Goal: Task Accomplishment & Management: Manage account settings

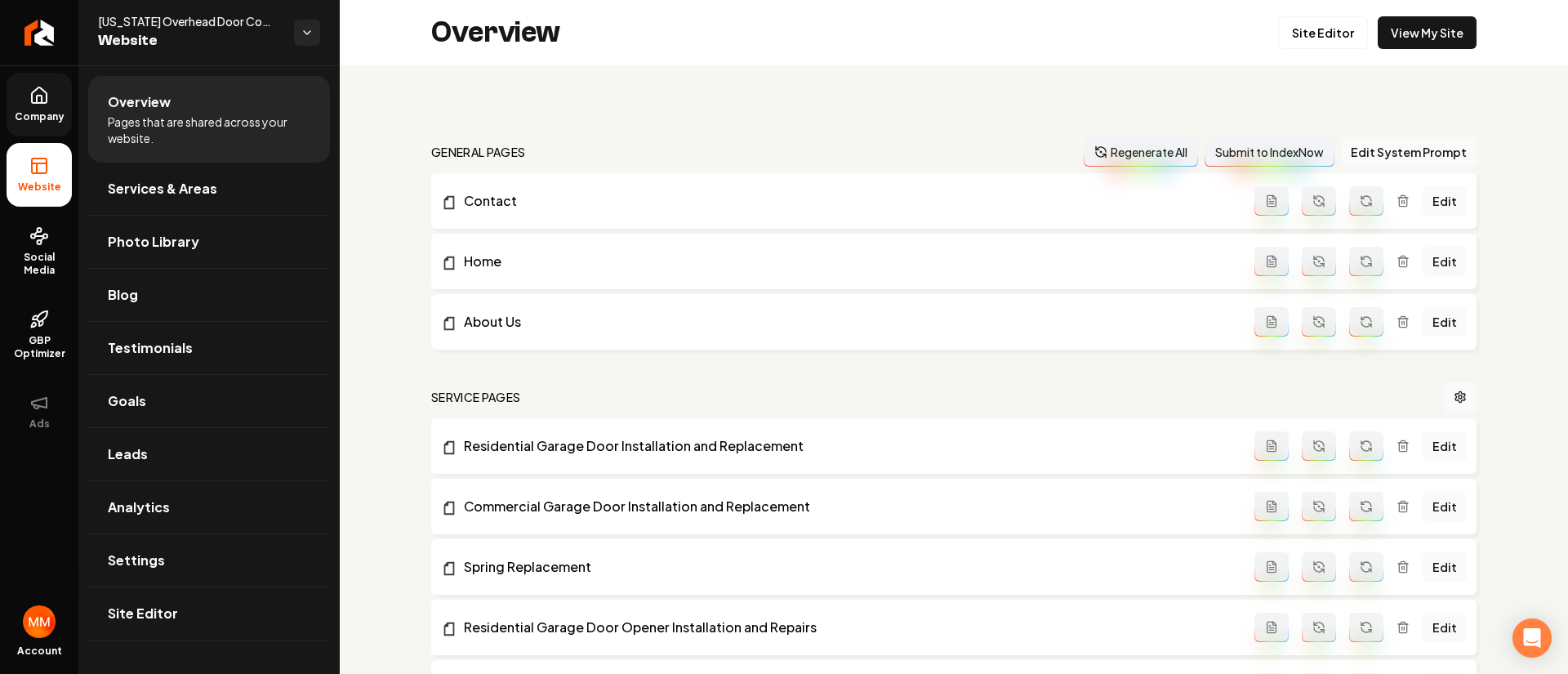
click at [58, 112] on span "Company" at bounding box center [39, 117] width 63 height 13
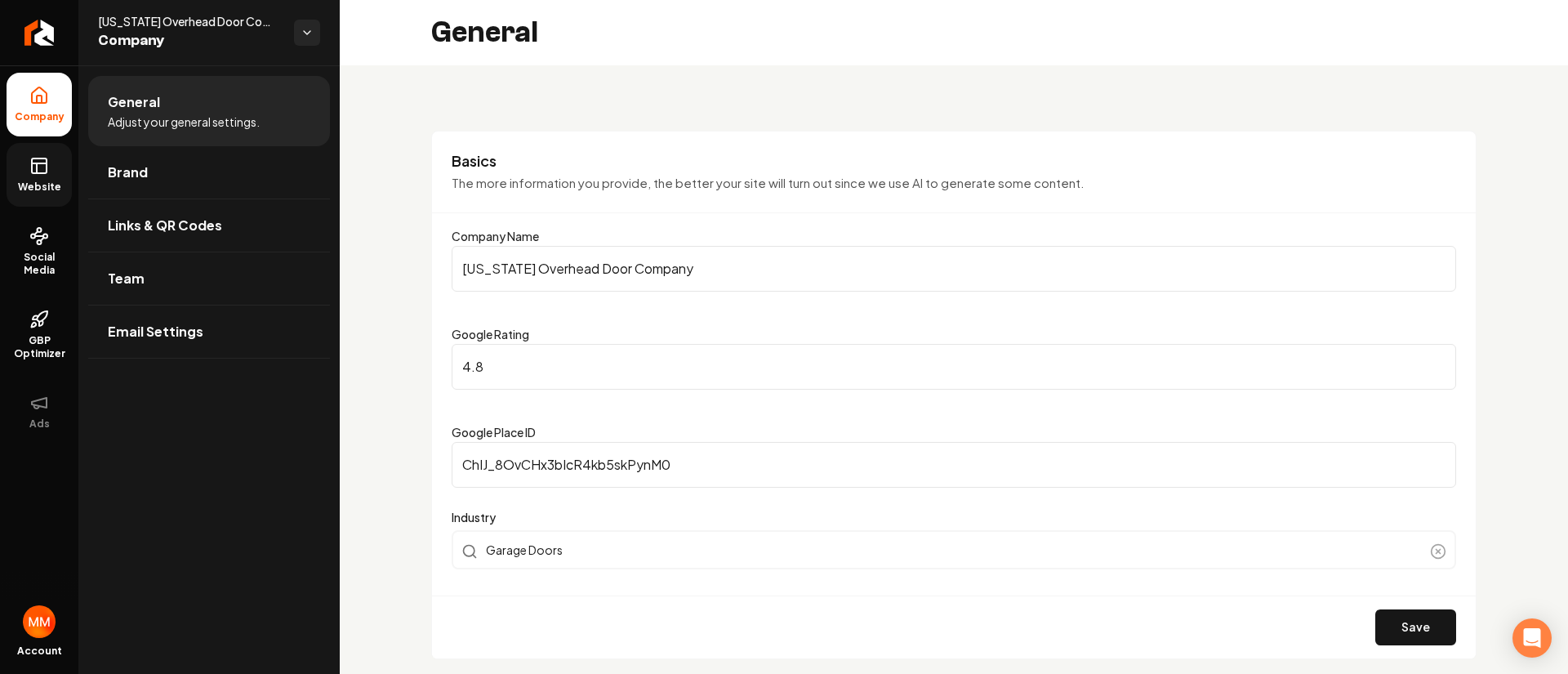
click at [44, 180] on span "Website" at bounding box center [39, 186] width 56 height 13
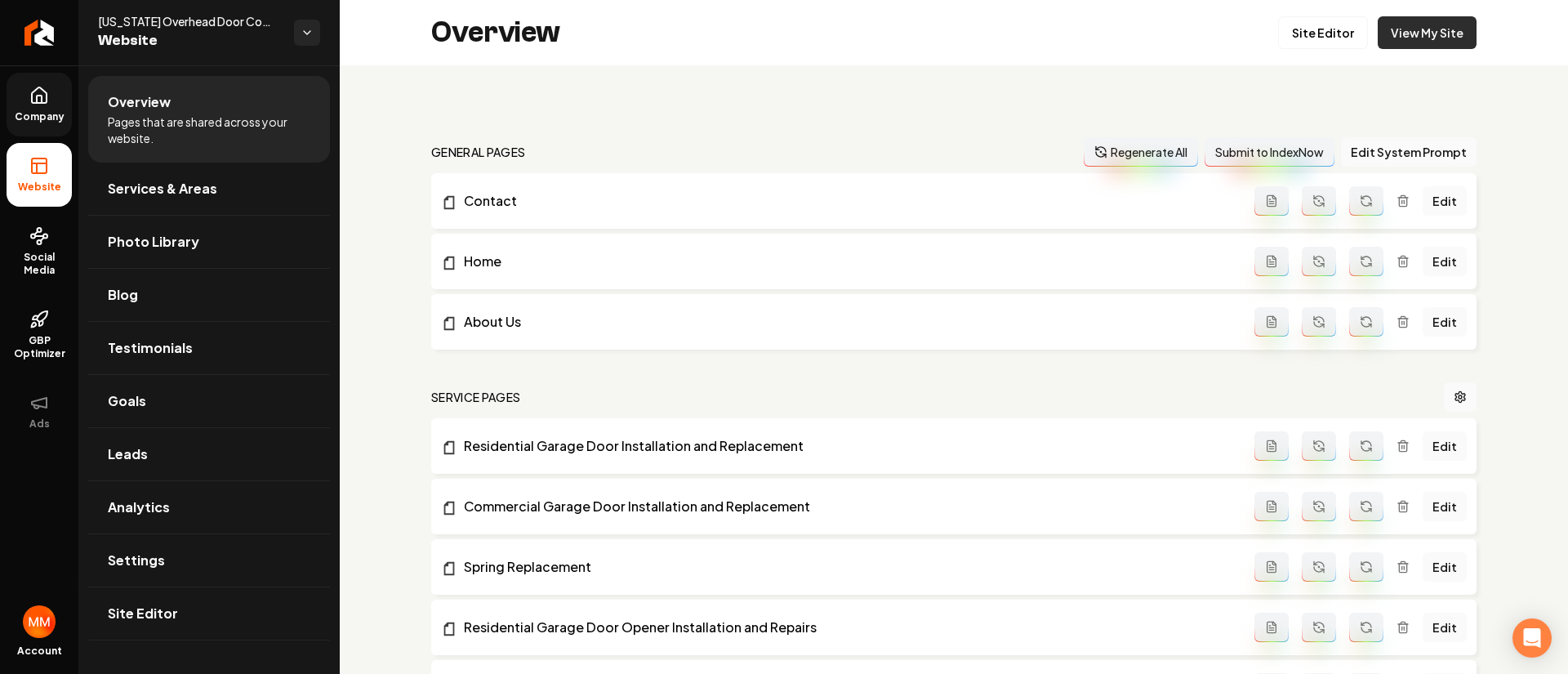
click at [1401, 30] on link "View My Site" at bounding box center [1426, 33] width 99 height 33
click at [211, 448] on link "Leads" at bounding box center [209, 454] width 242 height 53
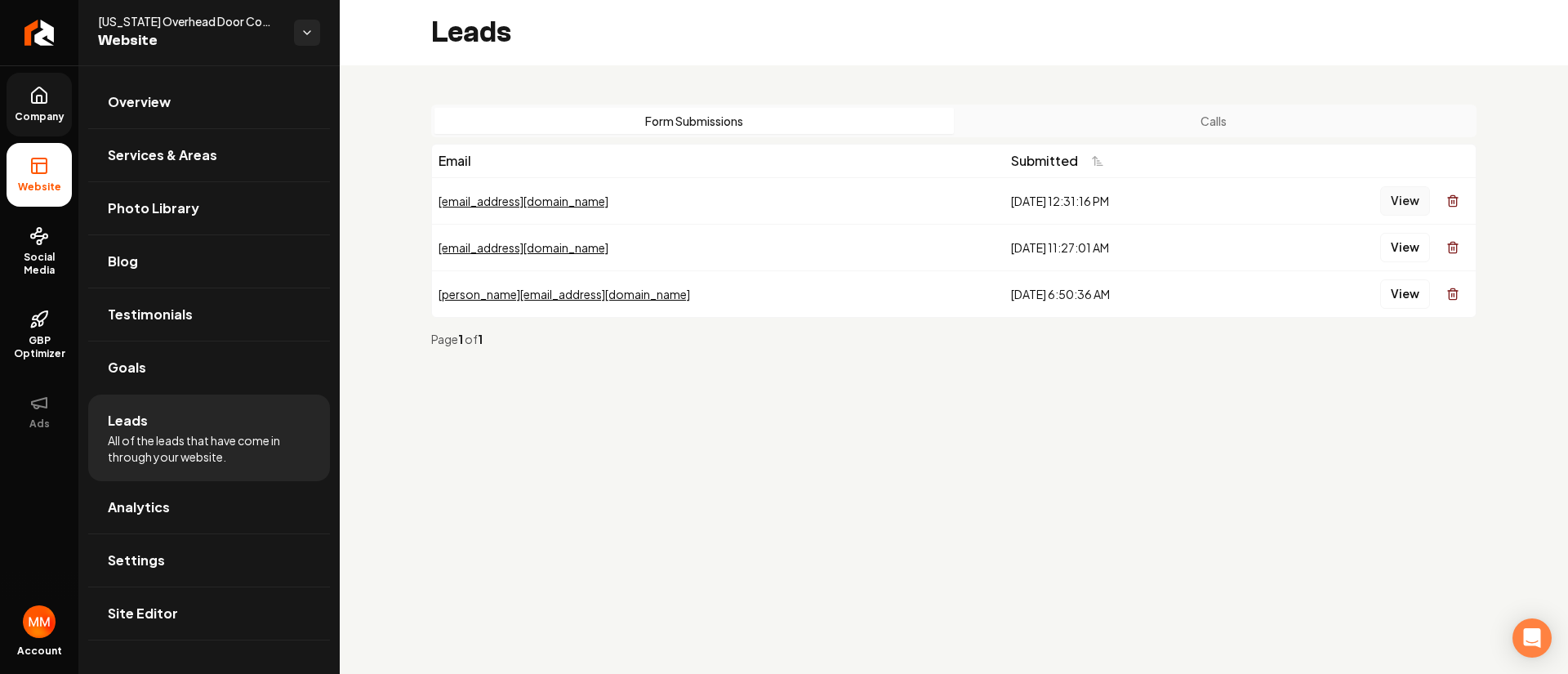
click at [1409, 193] on button "View" at bounding box center [1405, 201] width 50 height 29
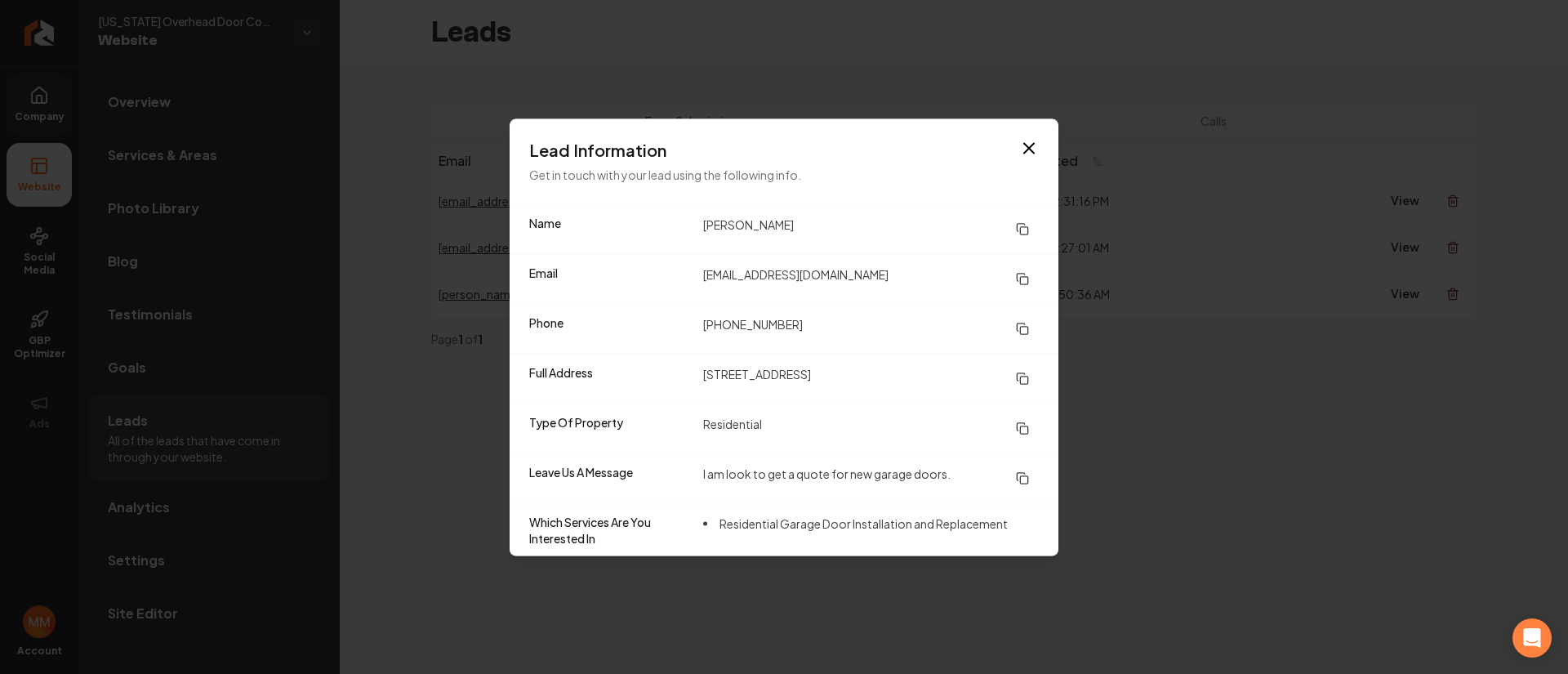
drag, startPoint x: 1020, startPoint y: 527, endPoint x: 782, endPoint y: 215, distance: 392.4
click at [746, 228] on dl "Name [PERSON_NAME] Email [EMAIL_ADDRESS][DOMAIN_NAME] Phone [PHONE_NUMBER] Full…" at bounding box center [784, 380] width 549 height 351
click at [836, 209] on div "Name [PERSON_NAME]" at bounding box center [784, 229] width 549 height 49
drag, startPoint x: 1034, startPoint y: 521, endPoint x: 778, endPoint y: 221, distance: 394.4
click at [783, 230] on dl "Name [PERSON_NAME] Email [EMAIL_ADDRESS][DOMAIN_NAME] Phone [PHONE_NUMBER] Full…" at bounding box center [784, 380] width 549 height 351
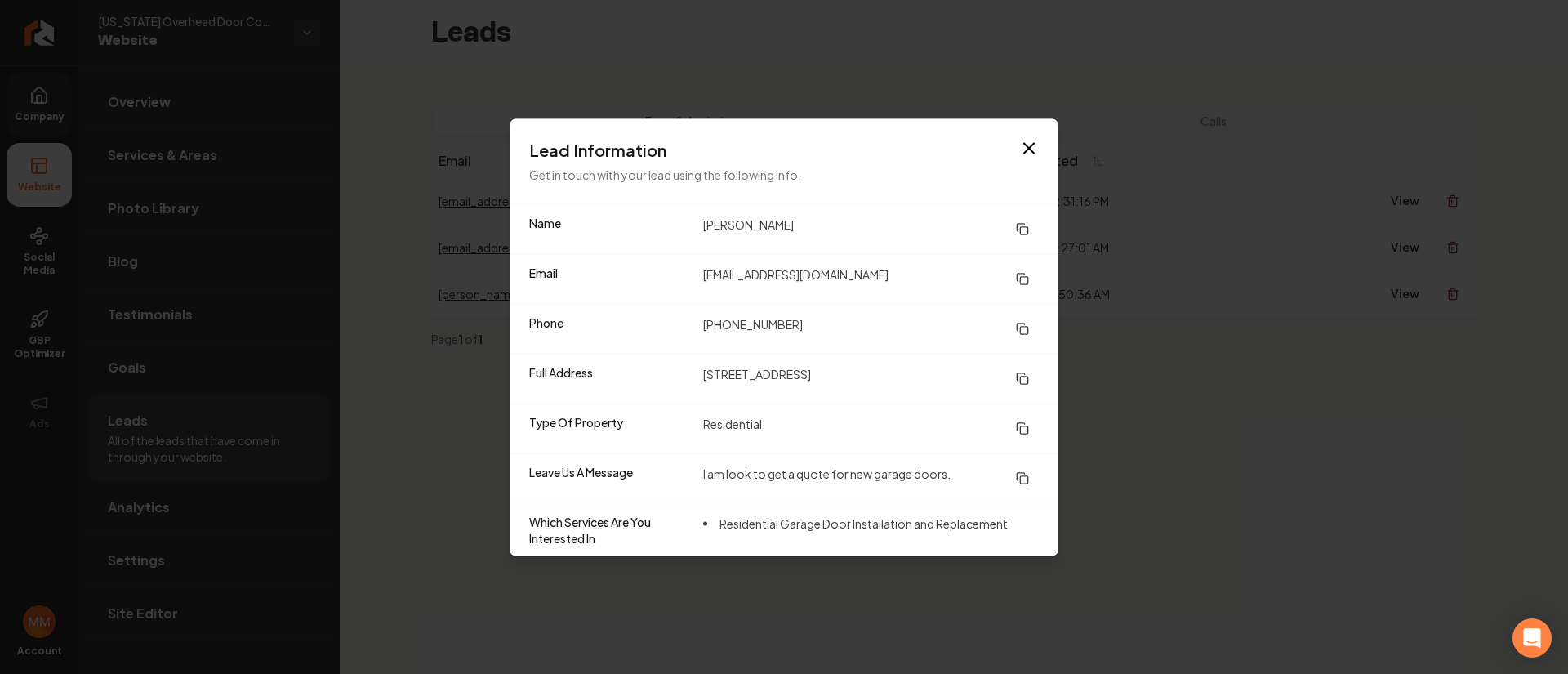
click at [852, 207] on div "Name [PERSON_NAME]" at bounding box center [784, 229] width 549 height 49
click at [1034, 140] on icon "button" at bounding box center [1029, 148] width 20 height 20
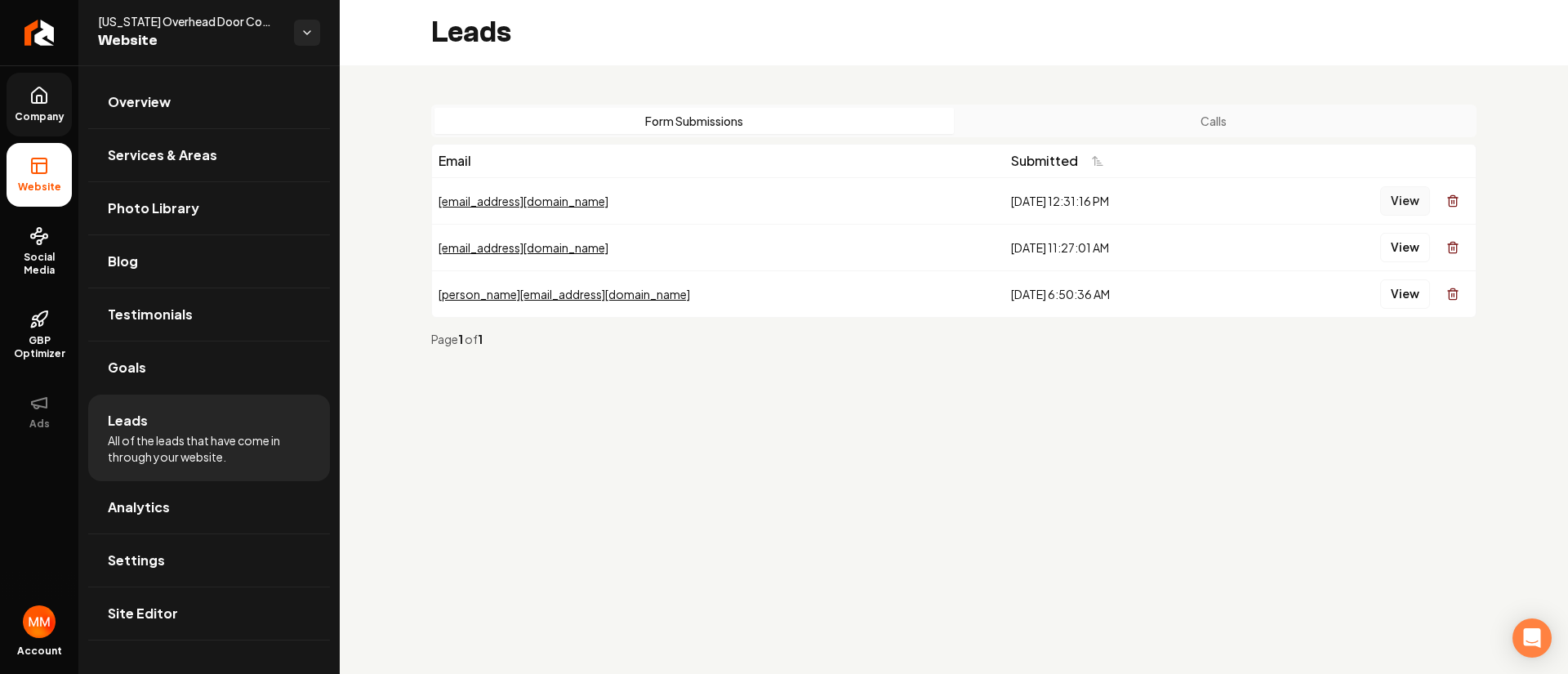
click at [1395, 195] on button "View" at bounding box center [1405, 201] width 50 height 29
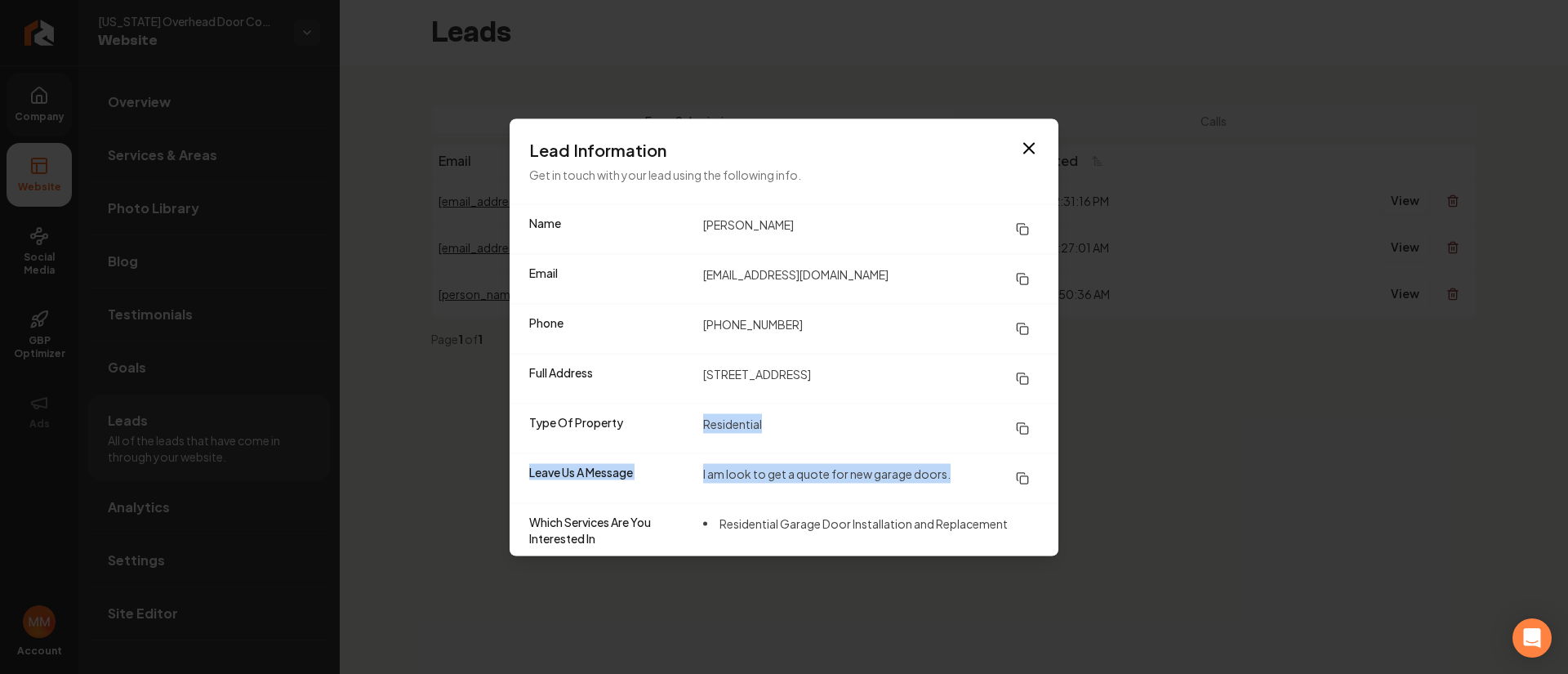
drag, startPoint x: 874, startPoint y: 470, endPoint x: 646, endPoint y: 435, distance: 230.7
click at [646, 435] on dl "Name [PERSON_NAME] Email [EMAIL_ADDRESS][DOMAIN_NAME] Phone [PHONE_NUMBER] Full…" at bounding box center [784, 380] width 549 height 351
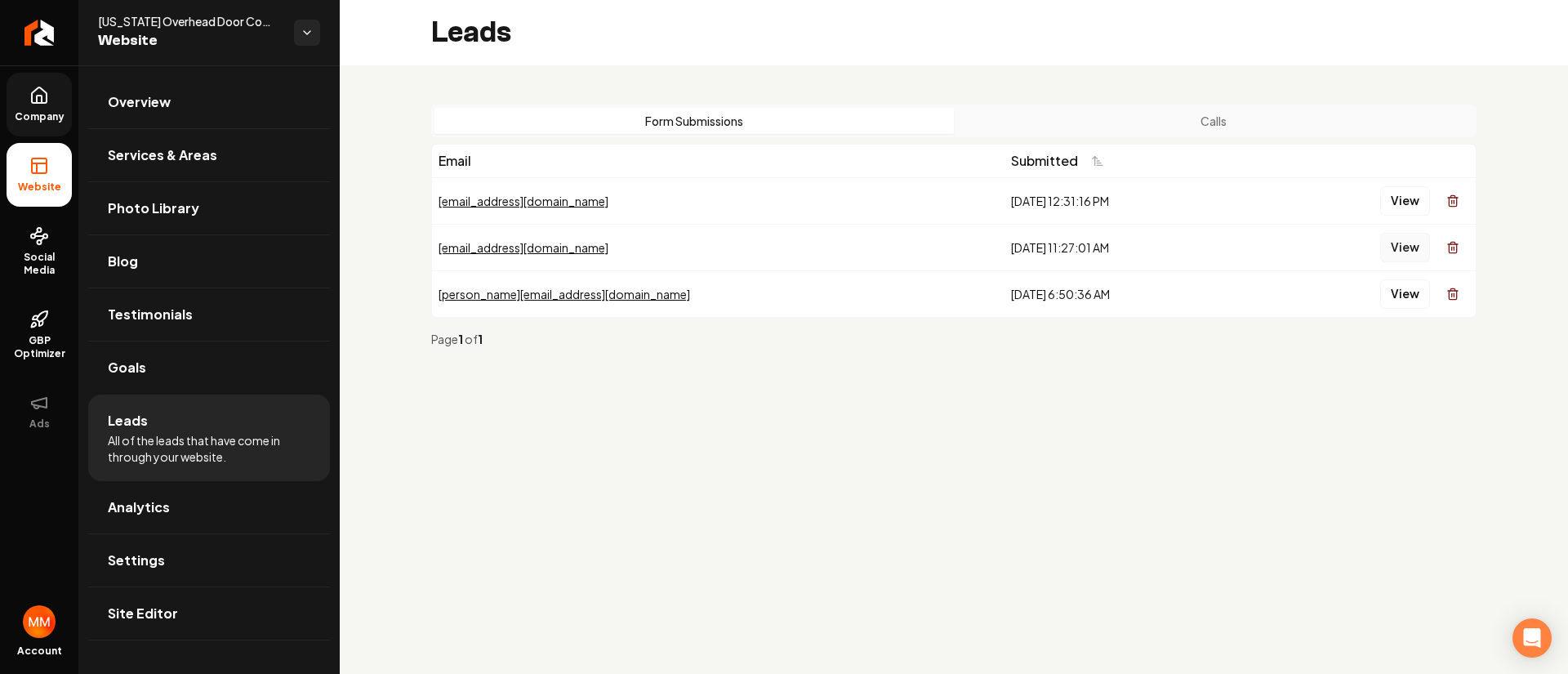
click at [1412, 250] on button "View" at bounding box center [1405, 248] width 50 height 29
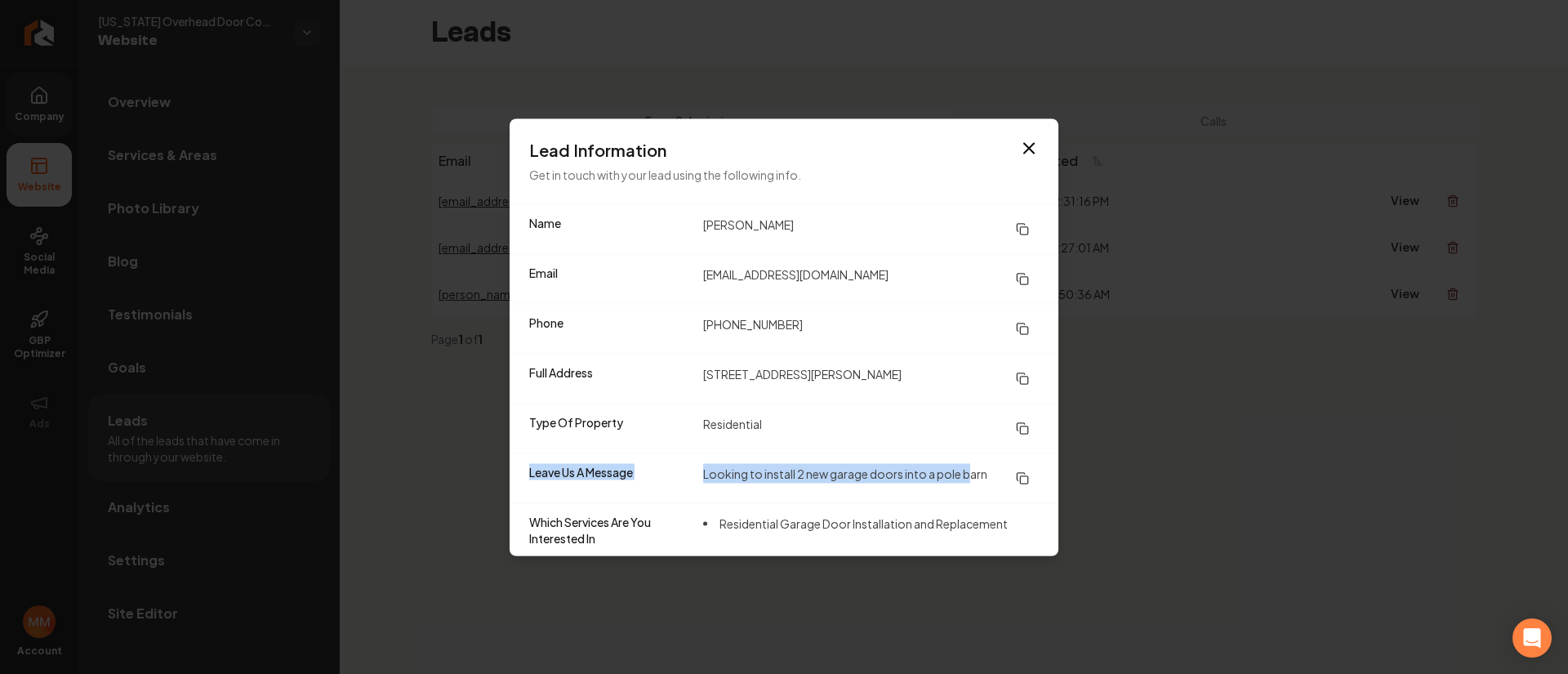
drag, startPoint x: 972, startPoint y: 476, endPoint x: 689, endPoint y: 457, distance: 283.6
click at [690, 457] on div "Leave Us A Message Looking to install 2 new garage doors into a pole barn" at bounding box center [784, 477] width 549 height 50
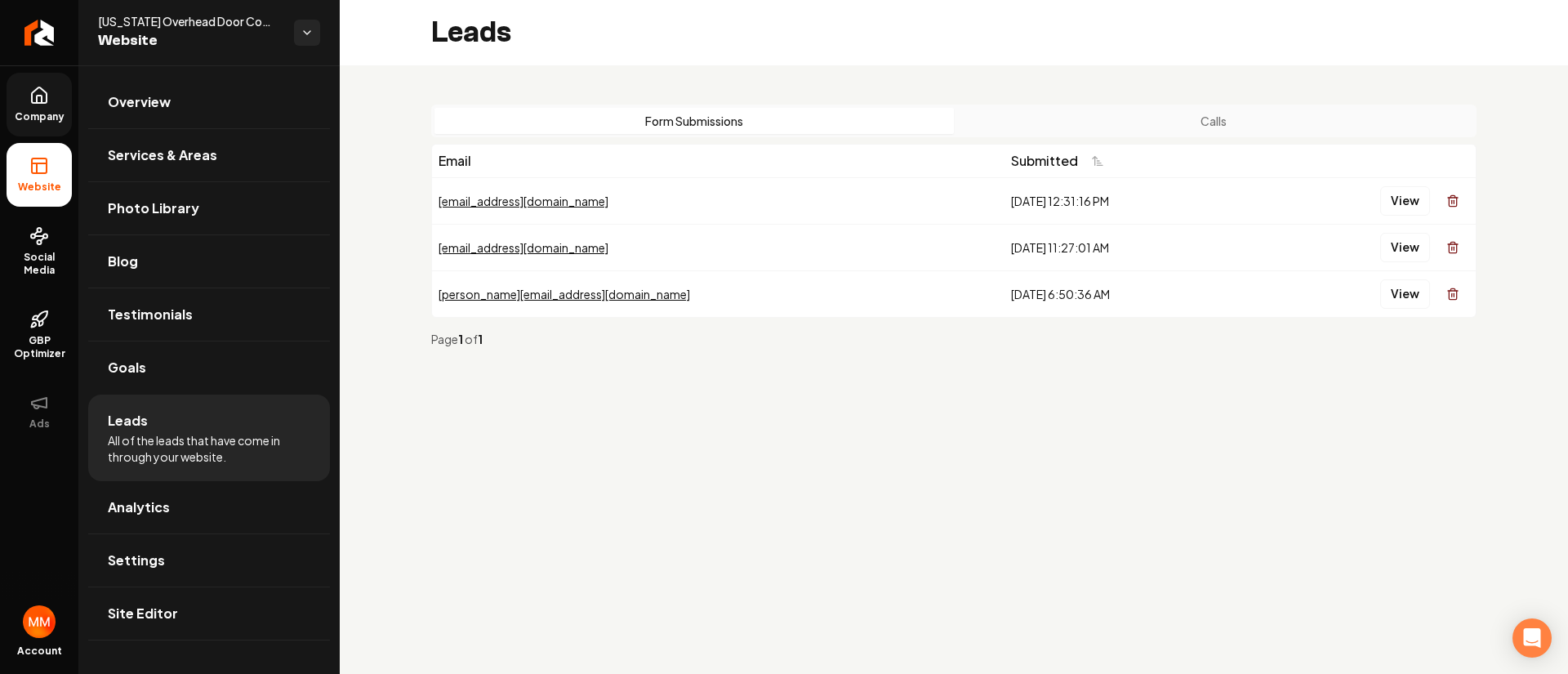
drag, startPoint x: 1397, startPoint y: 357, endPoint x: 1055, endPoint y: 299, distance: 346.9
click at [44, 35] on icon "Return to dashboard" at bounding box center [39, 33] width 26 height 26
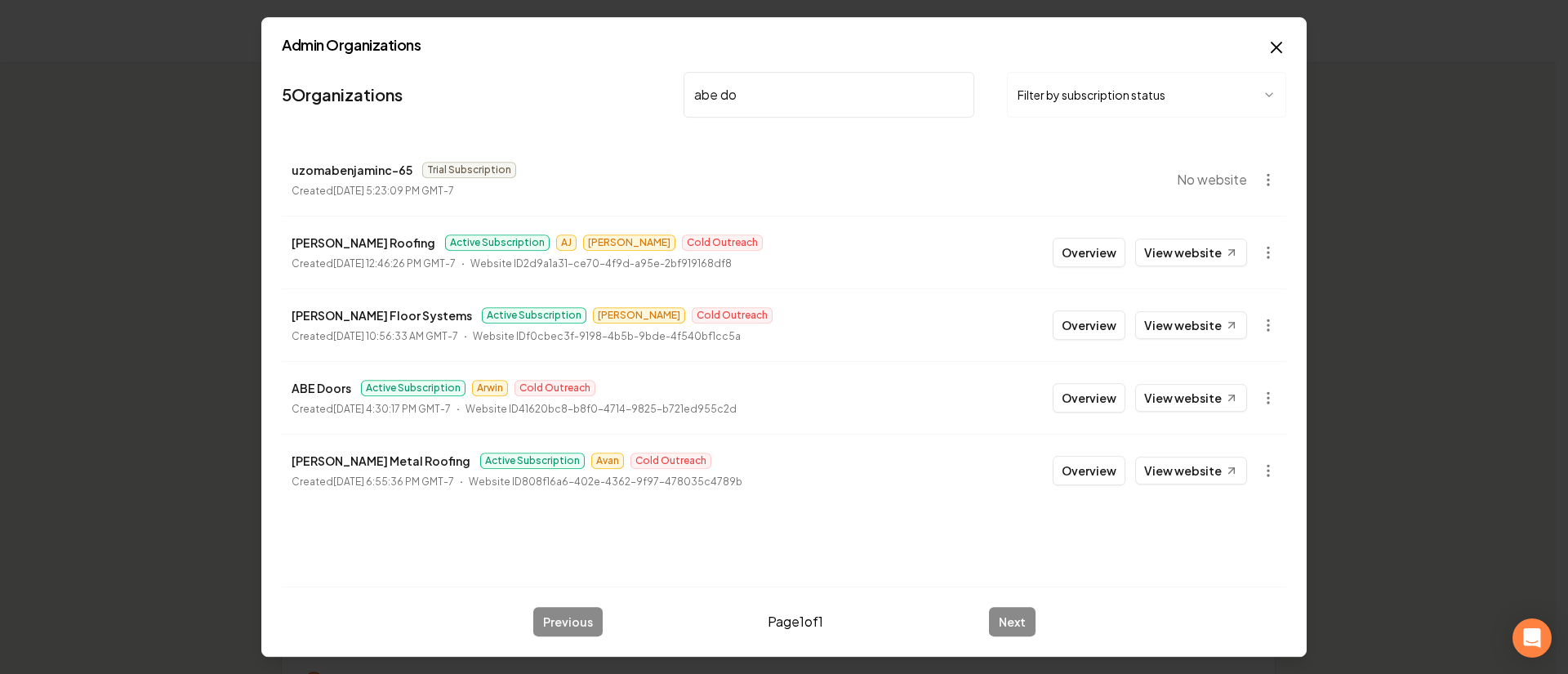
type input "[PERSON_NAME]"
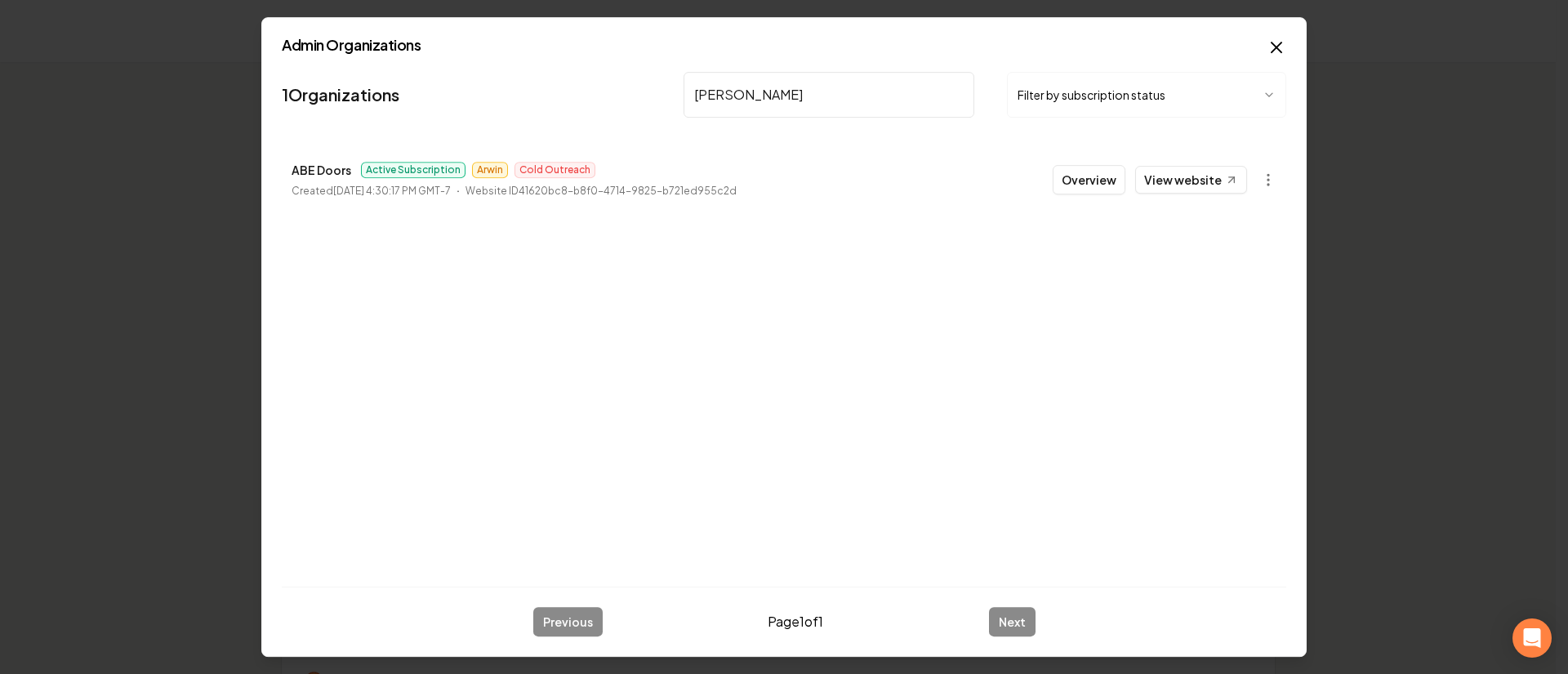
click at [1097, 174] on button "Overview" at bounding box center [1089, 180] width 72 height 29
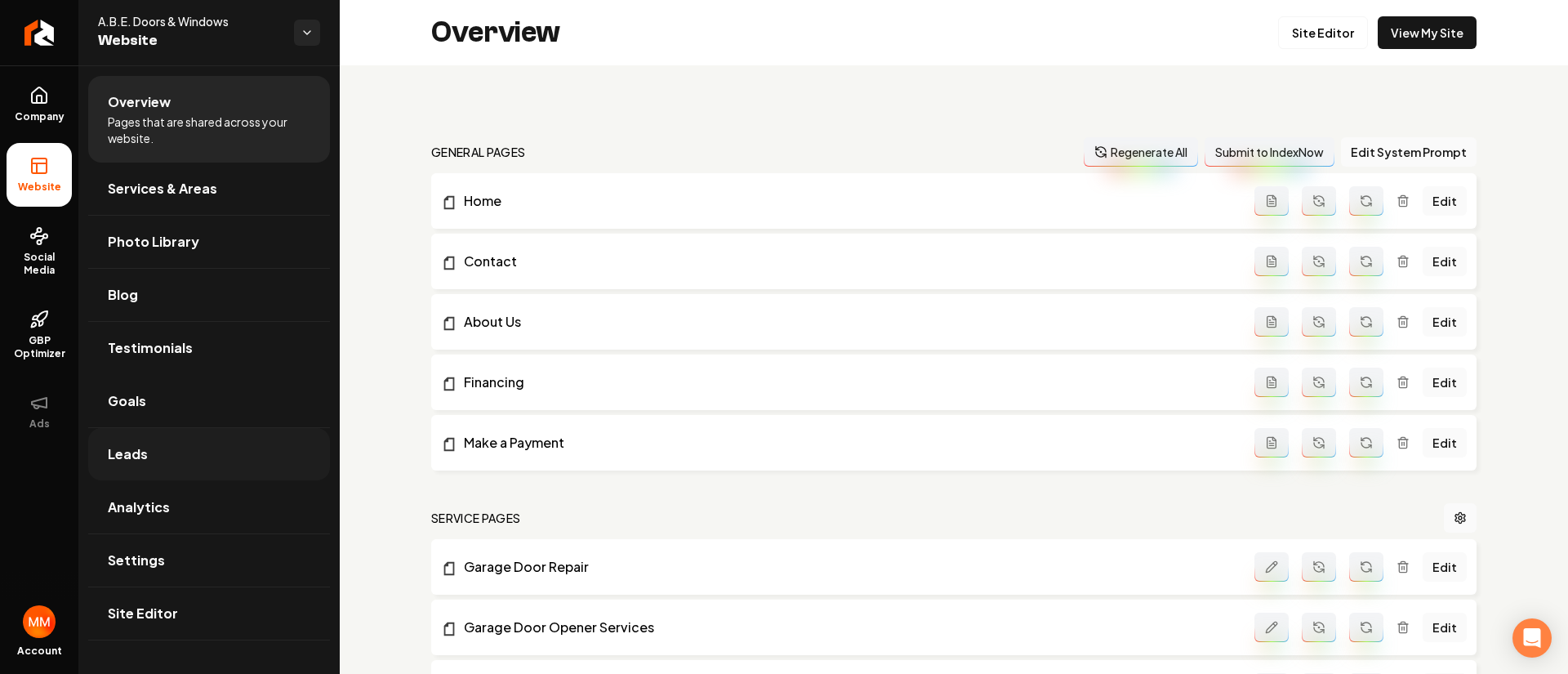
click at [199, 444] on link "Leads" at bounding box center [209, 454] width 242 height 53
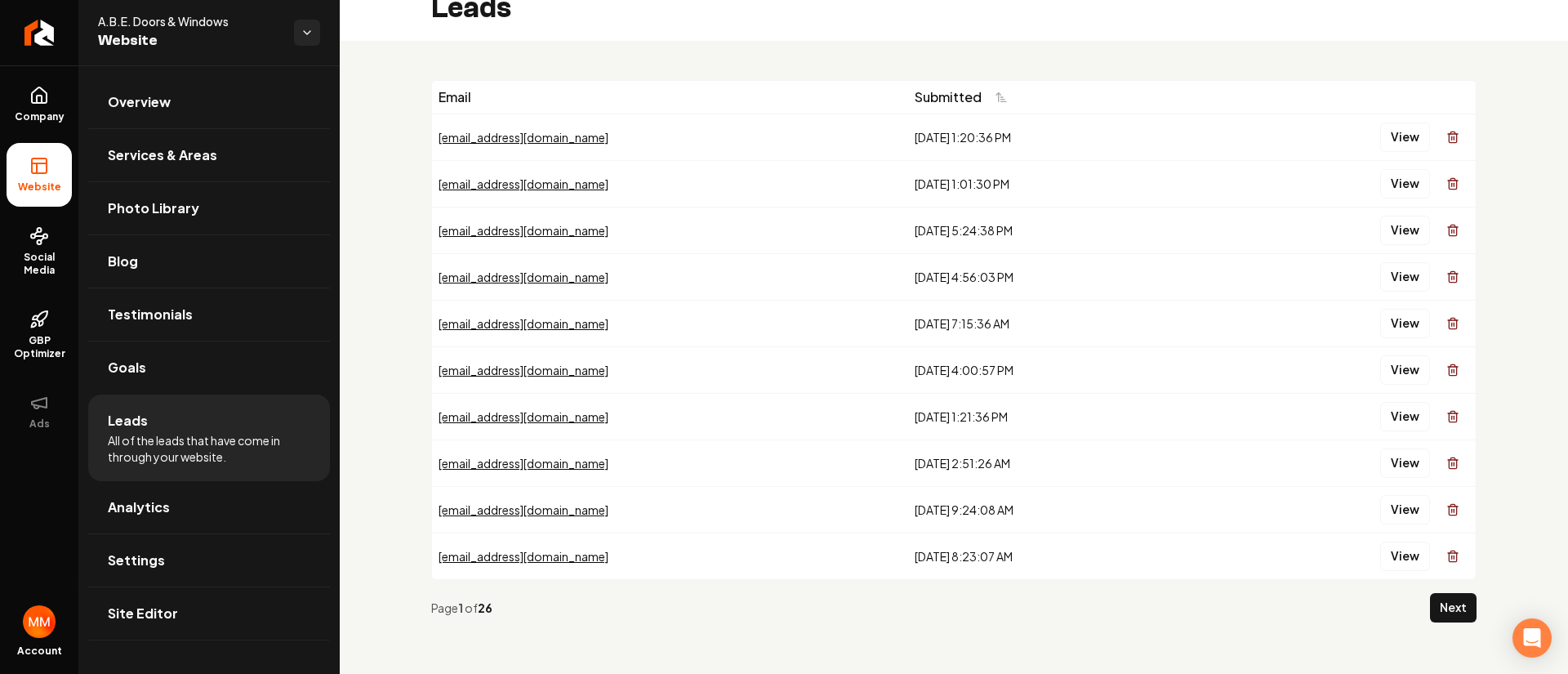
scroll to position [25, 0]
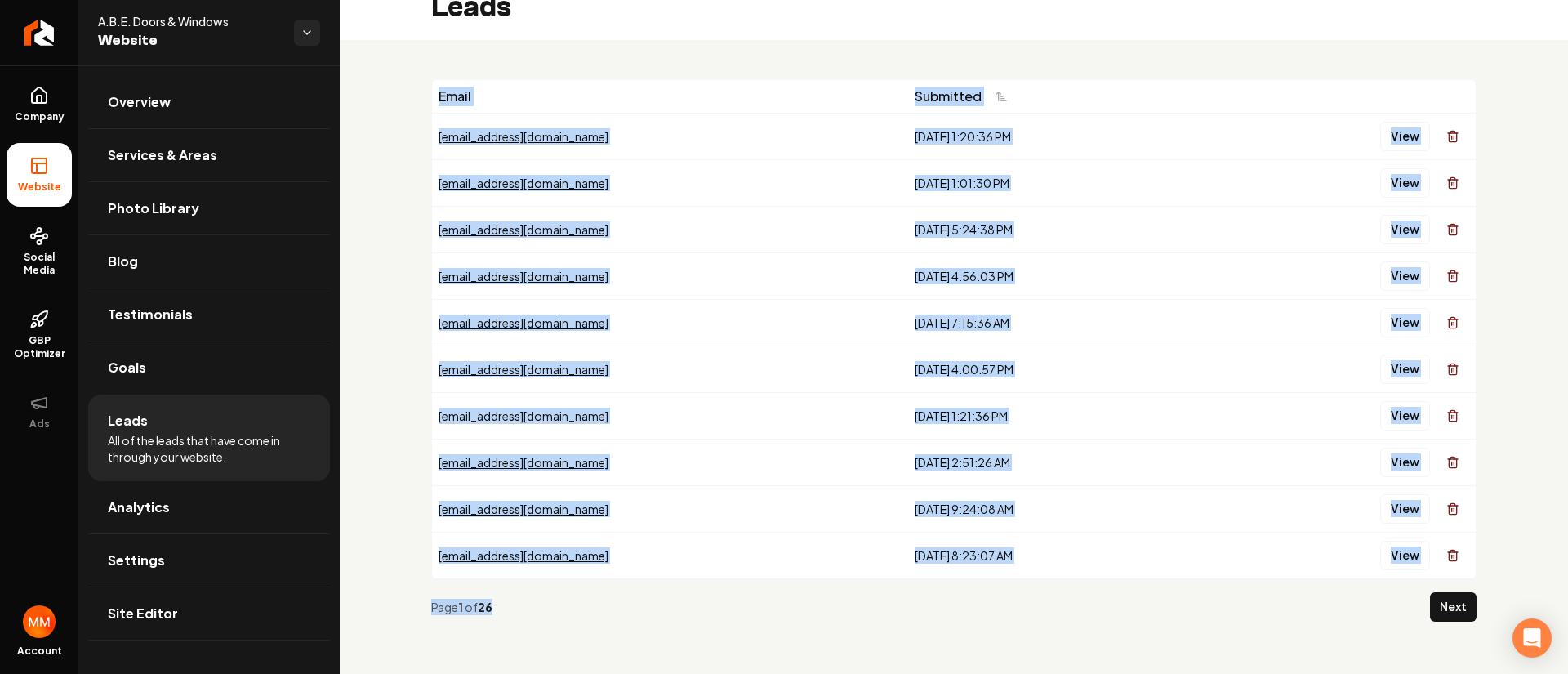
drag, startPoint x: 545, startPoint y: 605, endPoint x: 377, endPoint y: 189, distance: 448.6
click at [373, 205] on div "Email Submitted [EMAIL_ADDRESS][DOMAIN_NAME] [DATE] 1:20:36 PM View [EMAIL_ADDR…" at bounding box center [954, 356] width 1228 height 633
drag, startPoint x: 627, startPoint y: 51, endPoint x: 620, endPoint y: 64, distance: 14.8
click at [627, 51] on div "Email Submitted [EMAIL_ADDRESS][DOMAIN_NAME] [DATE] 1:20:36 PM View [EMAIL_ADDR…" at bounding box center [954, 356] width 1228 height 633
drag, startPoint x: 596, startPoint y: 617, endPoint x: 403, endPoint y: 239, distance: 424.4
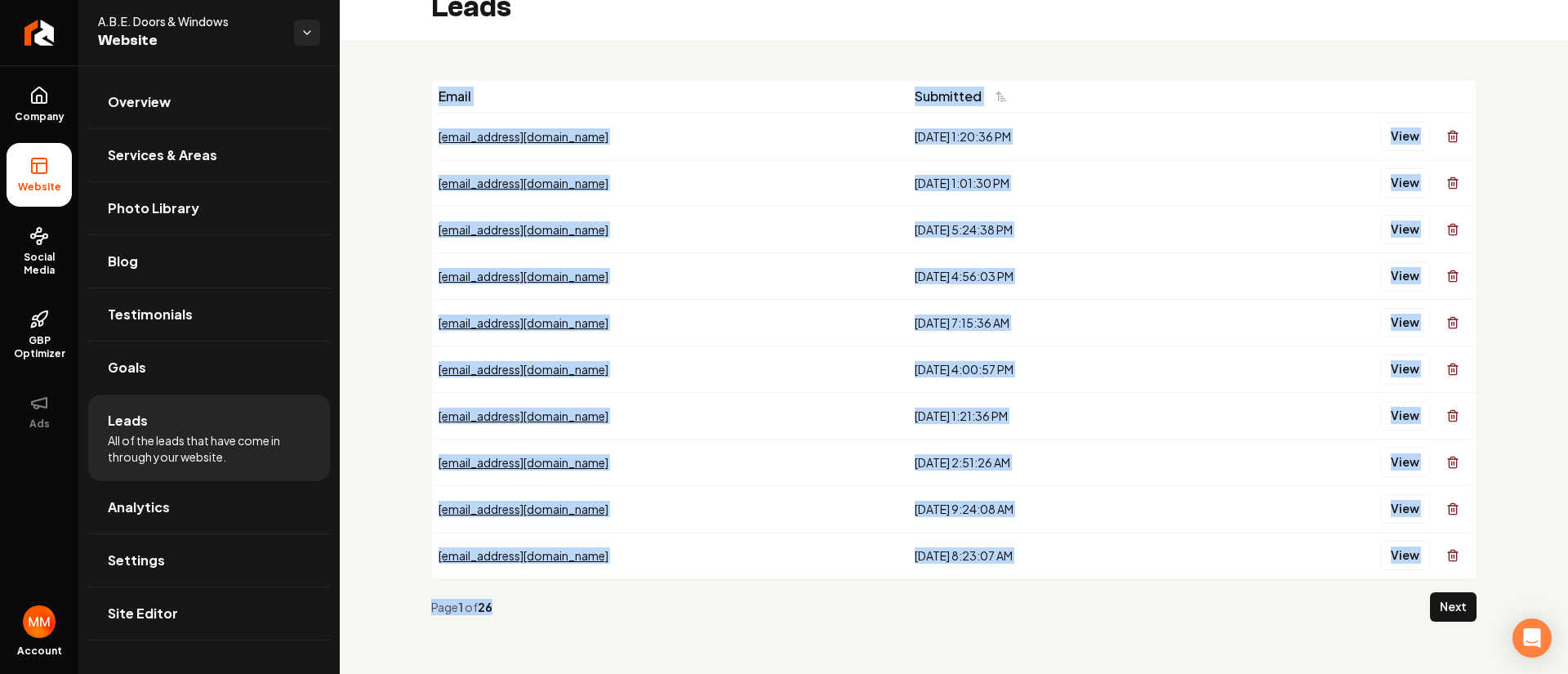
click at [400, 248] on div "Email Submitted [EMAIL_ADDRESS][DOMAIN_NAME] [DATE] 1:20:36 PM View [EMAIL_ADDR…" at bounding box center [954, 356] width 1228 height 633
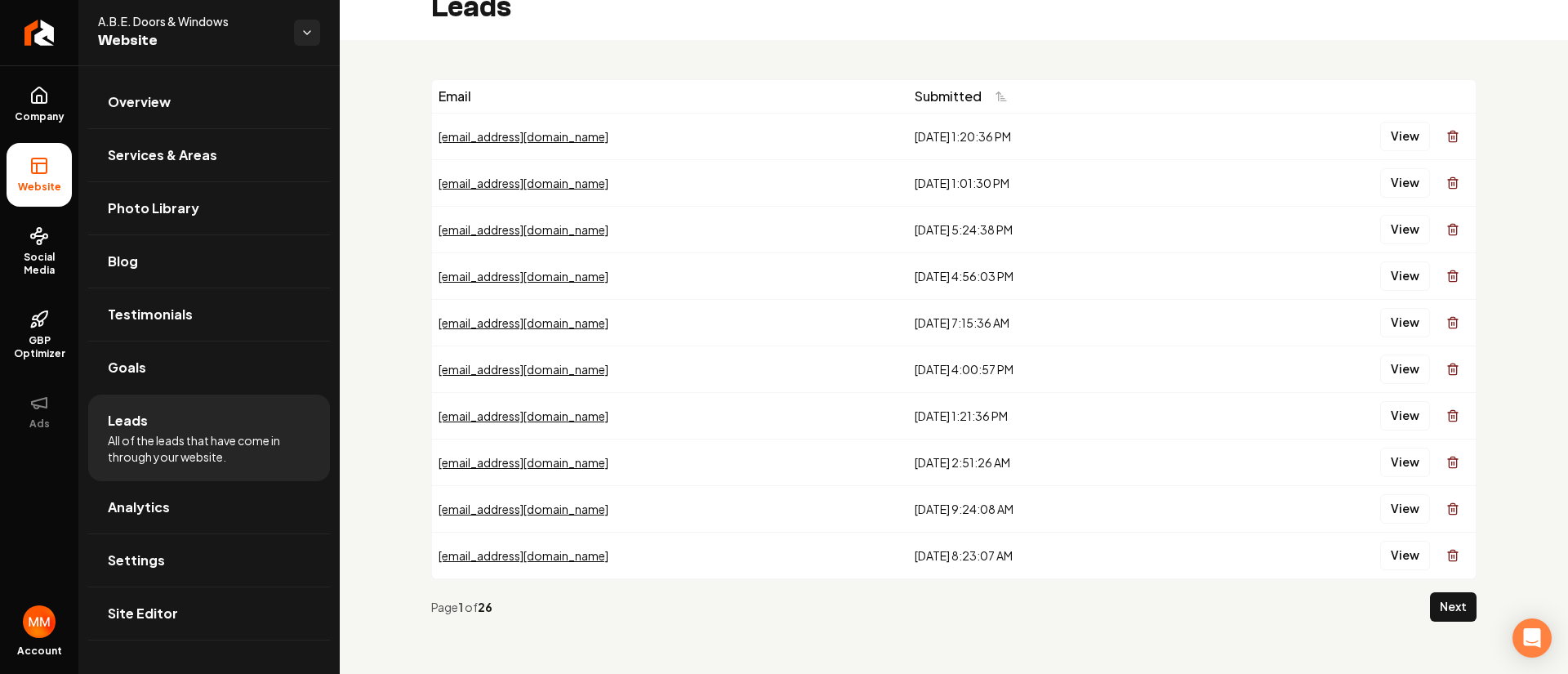
click at [556, 51] on div "Email Submitted [EMAIL_ADDRESS][DOMAIN_NAME] [DATE] 1:20:36 PM View [EMAIL_ADDR…" at bounding box center [954, 356] width 1228 height 633
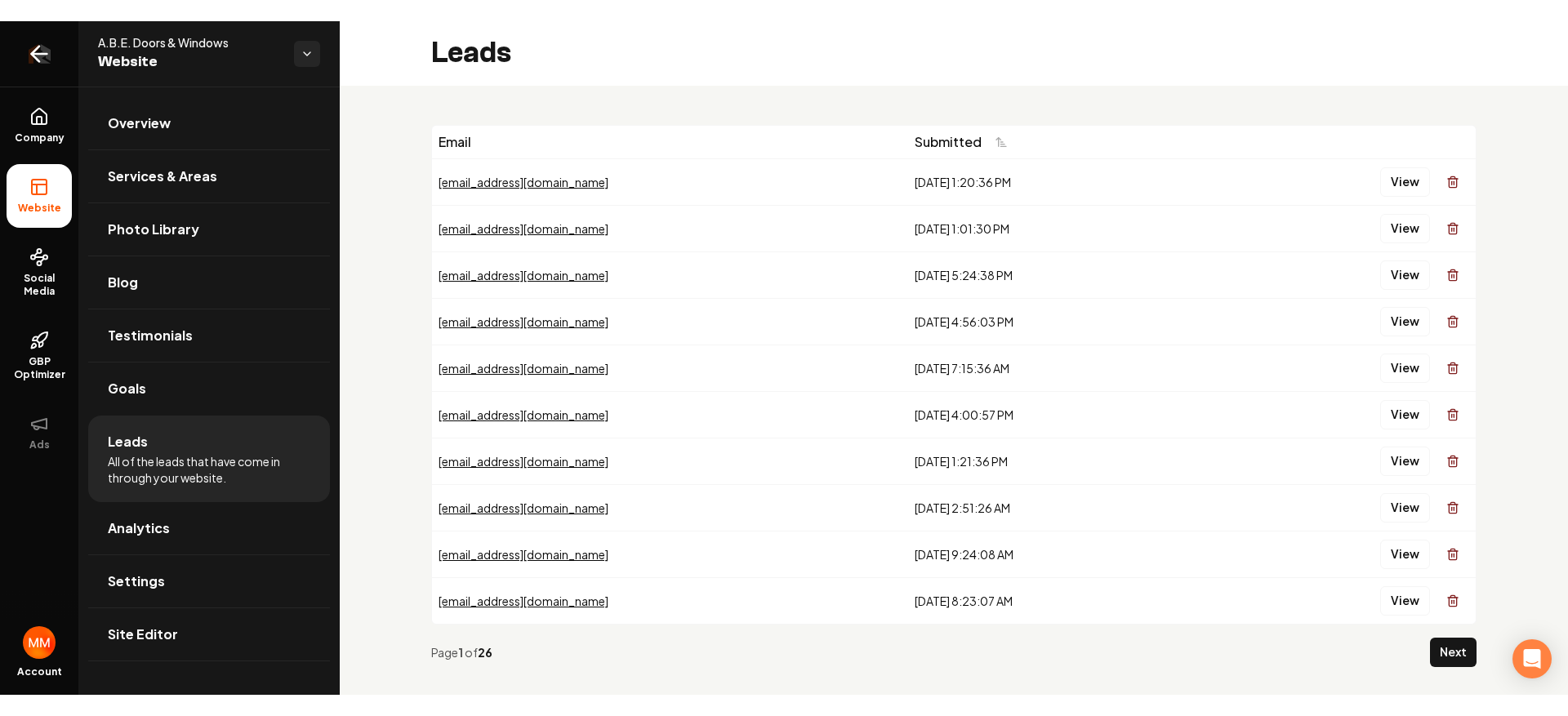
scroll to position [0, 0]
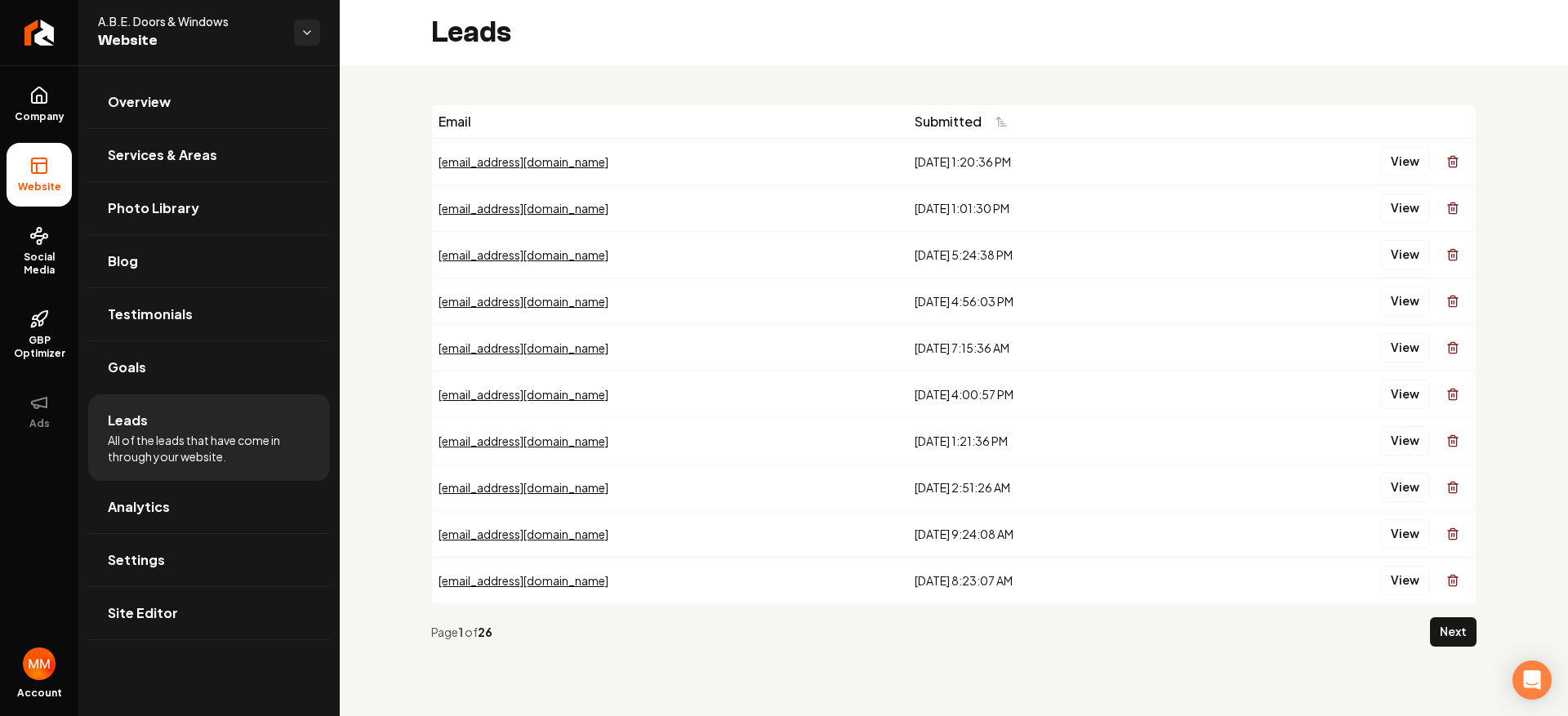
click at [27, 180] on span "Website" at bounding box center [39, 186] width 56 height 13
click at [167, 101] on span "Overview" at bounding box center [139, 102] width 63 height 20
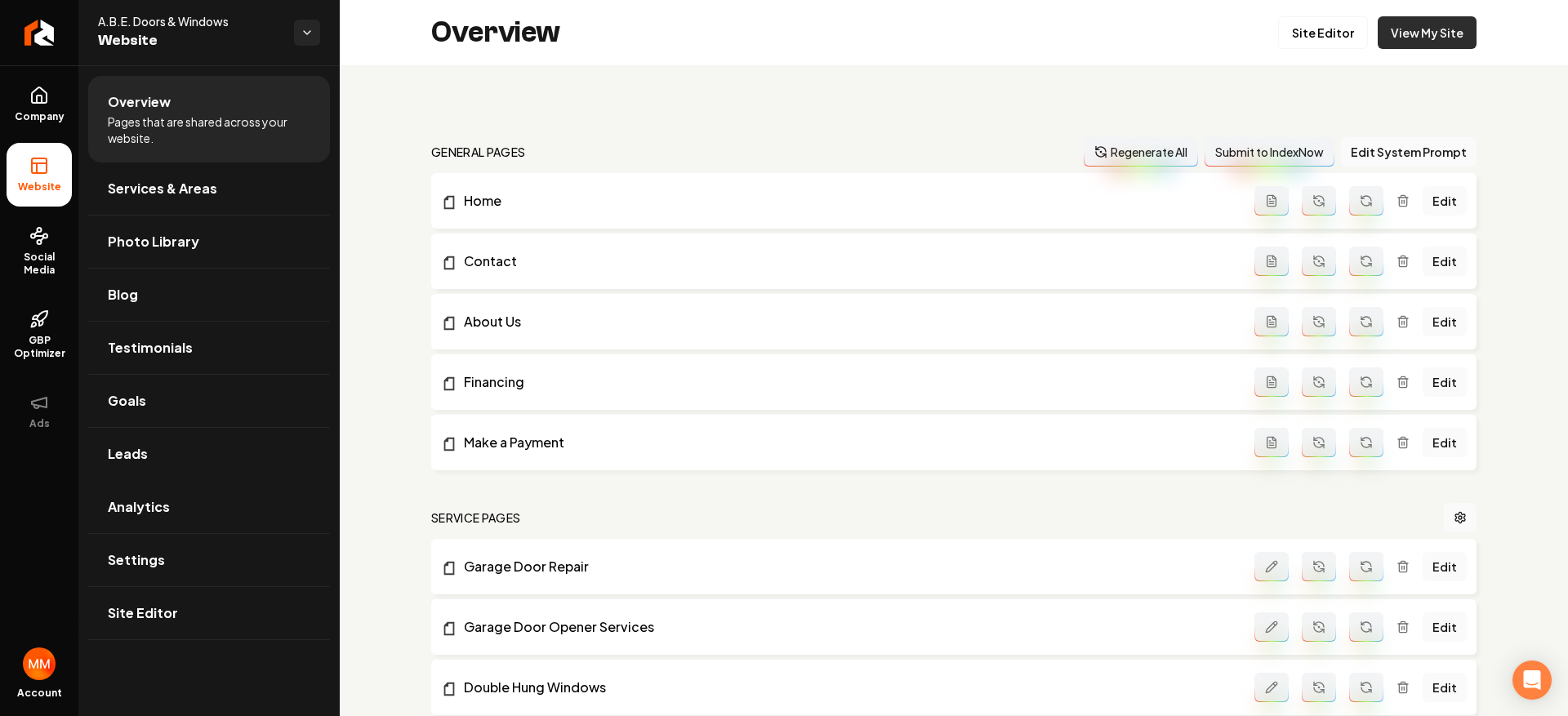
click at [1406, 22] on link "View My Site" at bounding box center [1426, 33] width 99 height 33
